Goal: Information Seeking & Learning: Learn about a topic

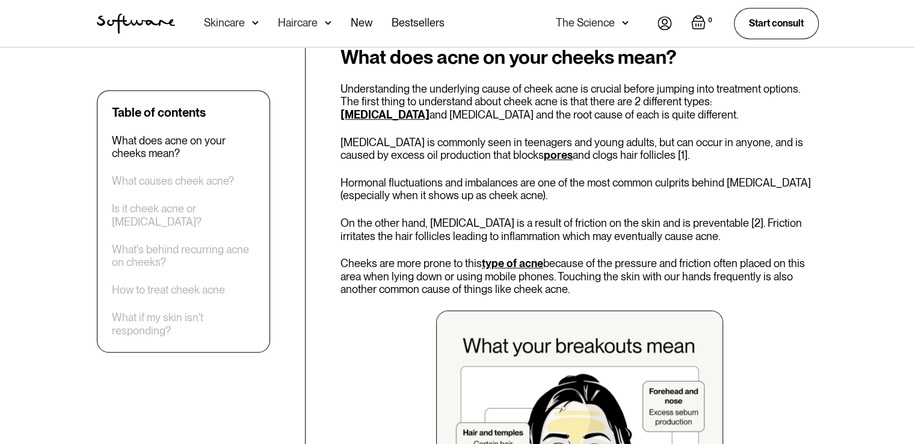
scroll to position [608, 0]
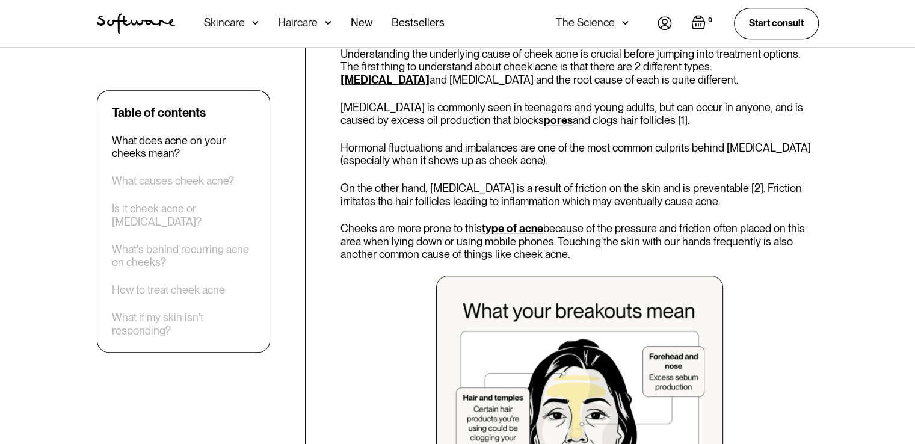
drag, startPoint x: 341, startPoint y: 228, endPoint x: 601, endPoint y: 255, distance: 261.8
click at [601, 255] on p "Cheeks are more prone to this type of acne because of the pressure and friction…" at bounding box center [579, 241] width 478 height 39
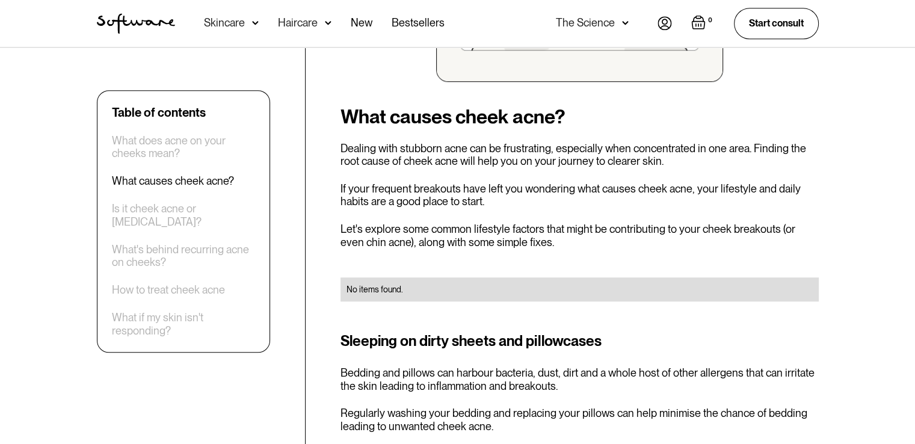
scroll to position [1089, 0]
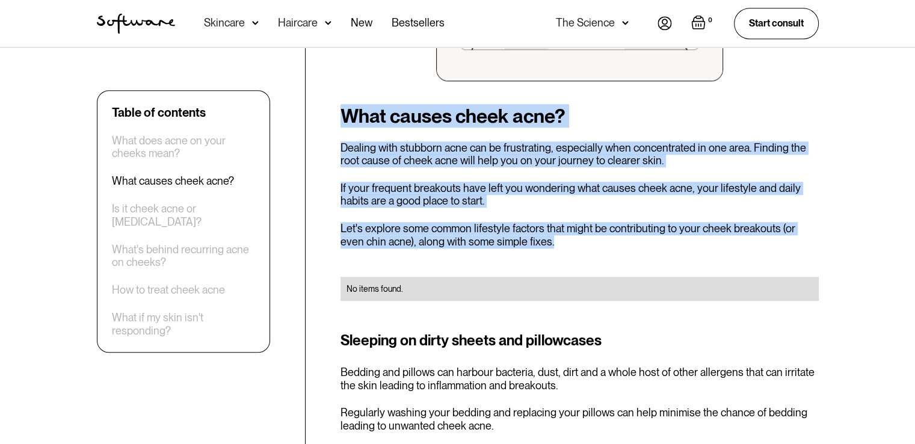
drag, startPoint x: 337, startPoint y: 116, endPoint x: 527, endPoint y: 244, distance: 229.6
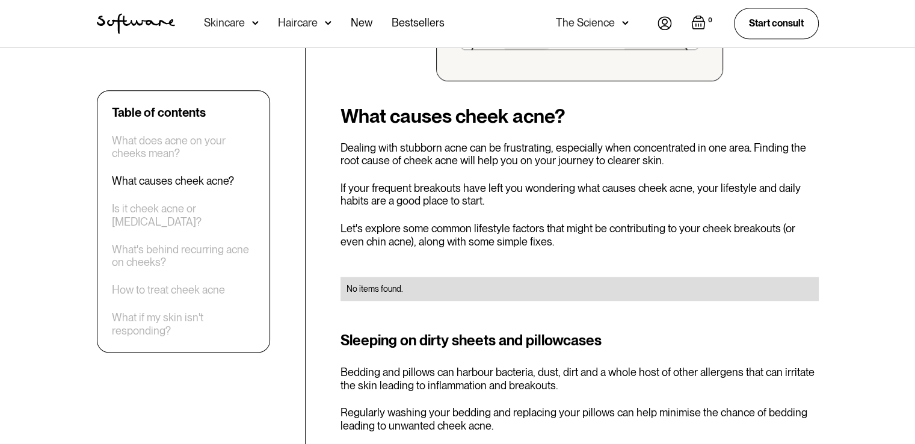
click at [422, 359] on div "Sleeping on dirty sheets and pillowcases Bedding and pillows can harbour bacter…" at bounding box center [579, 381] width 478 height 102
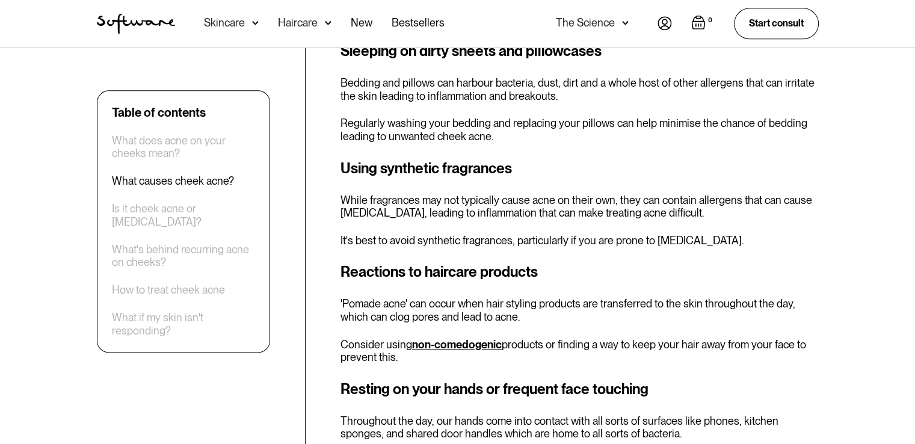
scroll to position [1390, 0]
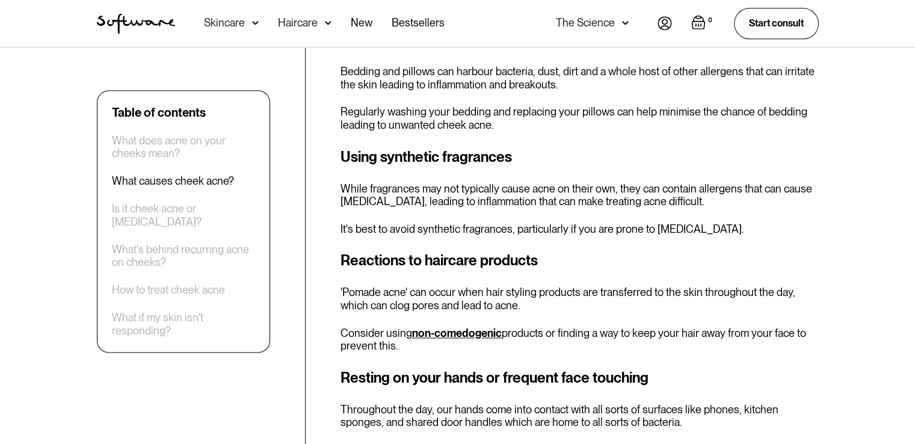
drag, startPoint x: 339, startPoint y: 253, endPoint x: 534, endPoint y: 343, distance: 214.7
click at [358, 284] on div "Reactions to haircare products 'Pomade acne' can occur when hair styling produc…" at bounding box center [579, 301] width 478 height 102
drag, startPoint x: 410, startPoint y: 330, endPoint x: 501, endPoint y: 336, distance: 91.6
click at [501, 336] on p "Consider using non-comedogenic products or finding a way to keep your hair away…" at bounding box center [579, 339] width 478 height 26
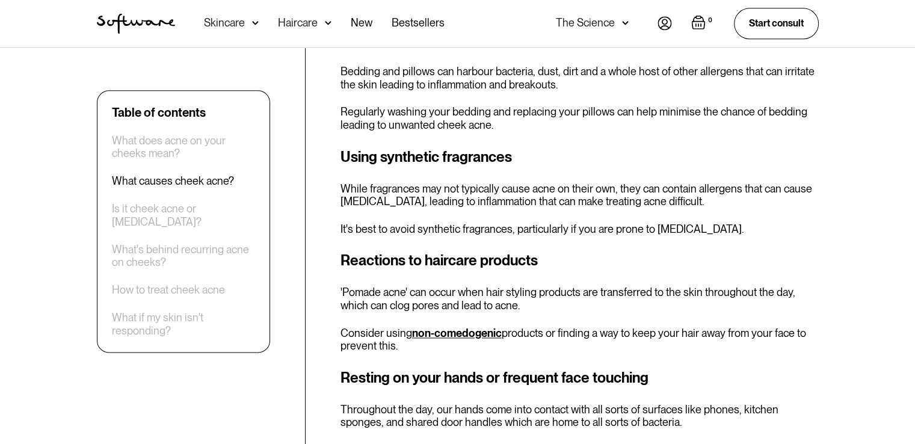
click at [432, 361] on div "What causes cheek acne? Dealing with stubborn acne can be frustrating, especial…" at bounding box center [579, 307] width 478 height 1004
drag, startPoint x: 428, startPoint y: 323, endPoint x: 498, endPoint y: 334, distance: 70.6
click at [498, 334] on div "Reactions to haircare products 'Pomade acne' can occur when hair styling produc…" at bounding box center [579, 301] width 478 height 102
copy link "-comedogenic"
